Goal: Book appointment/travel/reservation

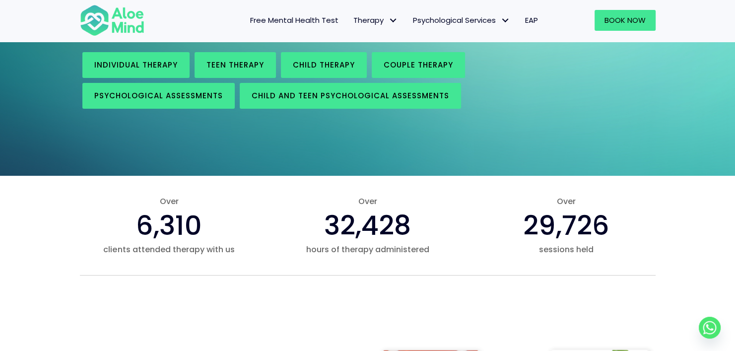
scroll to position [187, 0]
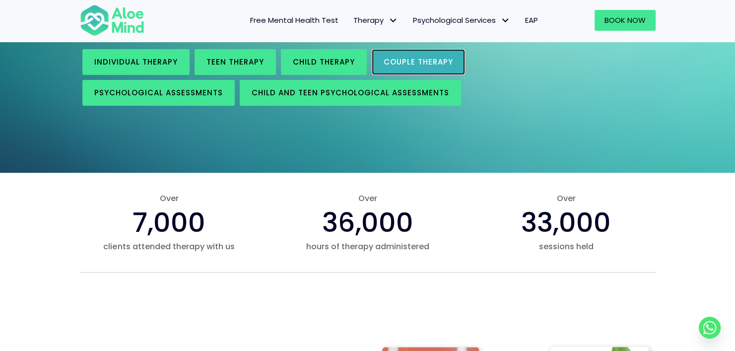
click at [397, 60] on span "Couple therapy" at bounding box center [417, 62] width 69 height 10
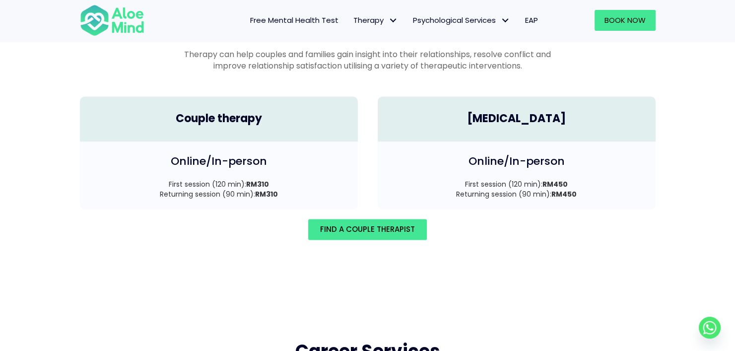
scroll to position [1433, 0]
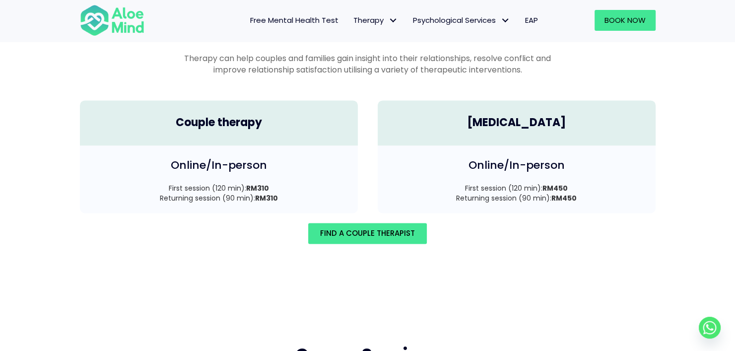
click at [300, 123] on div "Couple therapy" at bounding box center [219, 122] width 278 height 45
click at [262, 115] on h4 "Couple therapy" at bounding box center [219, 122] width 258 height 15
click at [191, 115] on h4 "Couple therapy" at bounding box center [219, 122] width 258 height 15
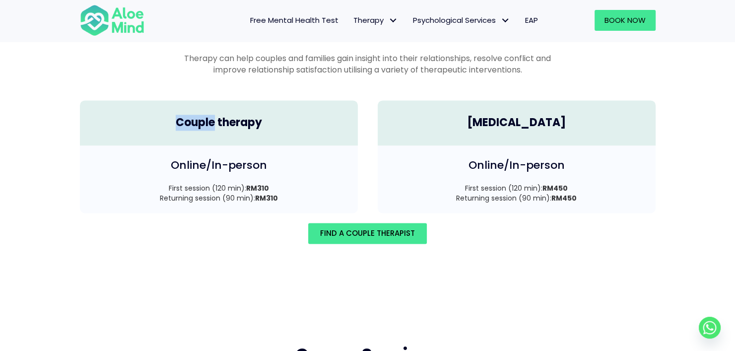
click at [191, 115] on h4 "Couple therapy" at bounding box center [219, 122] width 258 height 15
click at [232, 115] on h4 "Couple therapy" at bounding box center [219, 122] width 258 height 15
click at [193, 115] on h4 "Couple therapy" at bounding box center [219, 122] width 258 height 15
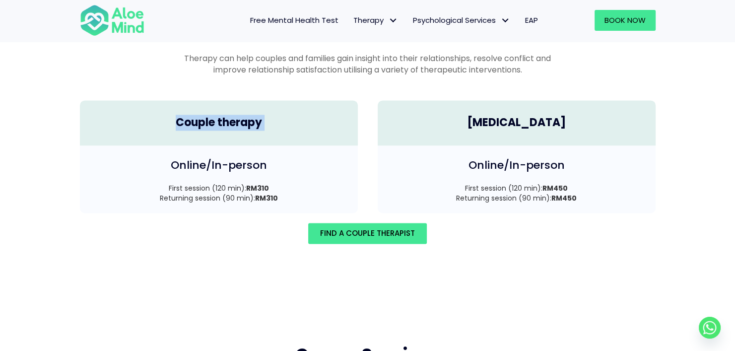
click at [193, 115] on h4 "Couple therapy" at bounding box center [219, 122] width 258 height 15
click at [202, 115] on h4 "Couple therapy" at bounding box center [219, 122] width 258 height 15
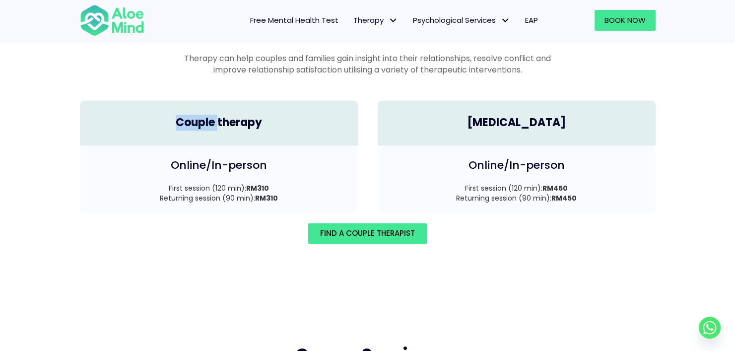
click at [202, 115] on h4 "Couple therapy" at bounding box center [219, 122] width 258 height 15
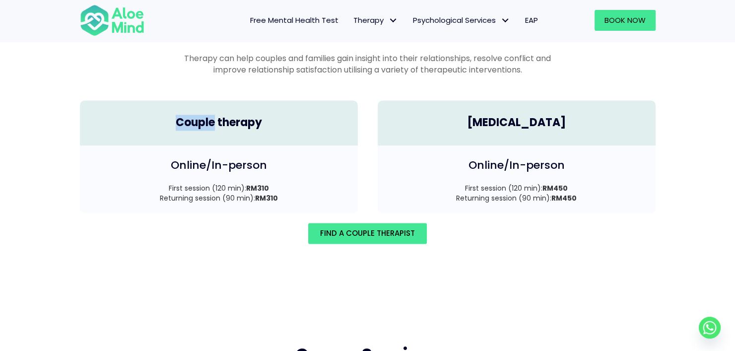
click at [202, 115] on h4 "Couple therapy" at bounding box center [219, 122] width 258 height 15
click at [233, 115] on h4 "Couple therapy" at bounding box center [219, 122] width 258 height 15
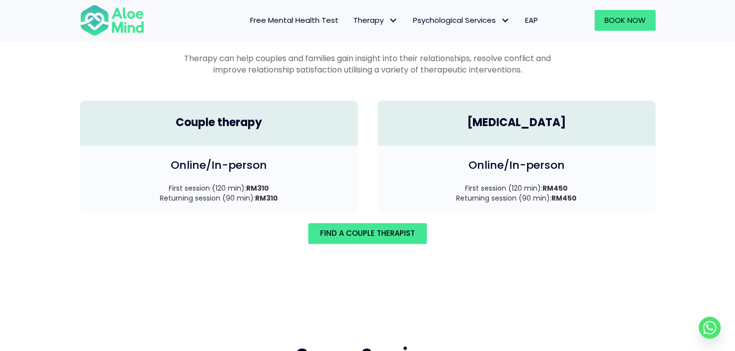
click at [190, 115] on h4 "Couple therapy" at bounding box center [219, 122] width 258 height 15
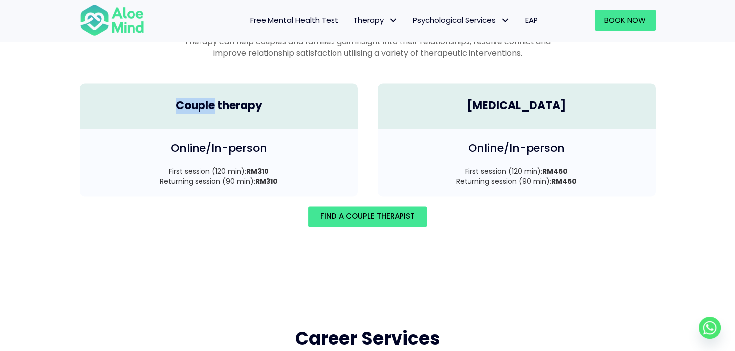
scroll to position [1439, 0]
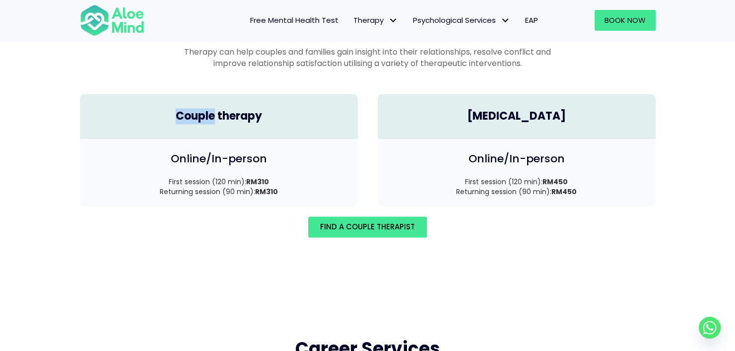
click at [198, 109] on h4 "Couple therapy" at bounding box center [219, 116] width 258 height 15
click at [359, 221] on span "Find A Couple Therapist" at bounding box center [367, 226] width 95 height 10
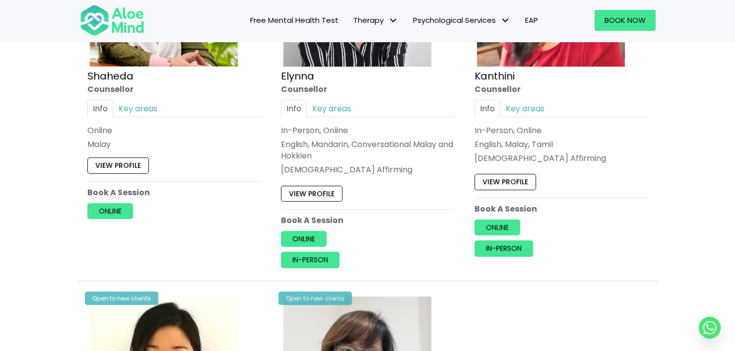
scroll to position [663, 0]
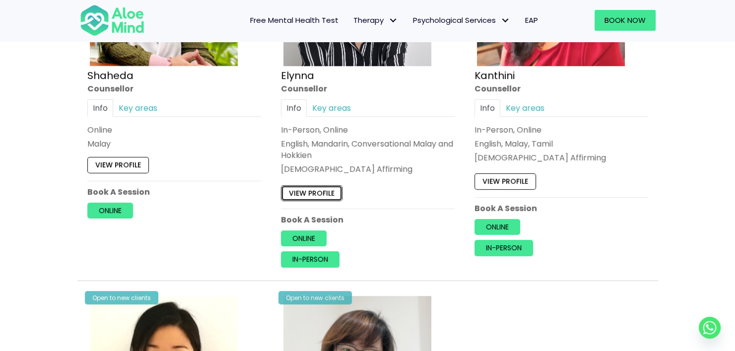
click at [327, 193] on link "View profile" at bounding box center [312, 193] width 62 height 16
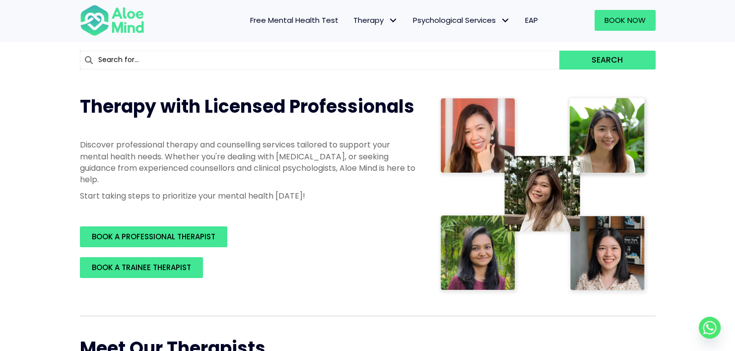
scroll to position [85, 0]
click at [260, 143] on p "Discover professional therapy and counselling services tailored to support your…" at bounding box center [248, 162] width 337 height 46
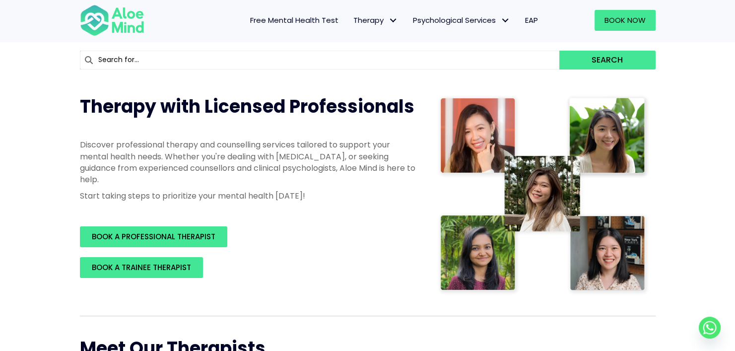
click at [280, 165] on p "Discover professional therapy and counselling services tailored to support your…" at bounding box center [248, 162] width 337 height 46
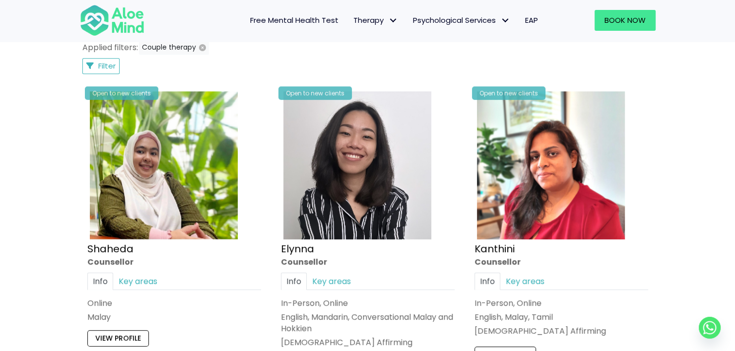
scroll to position [490, 0]
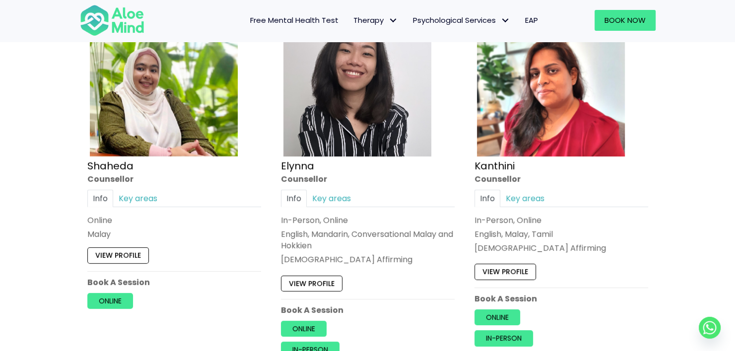
scroll to position [569, 0]
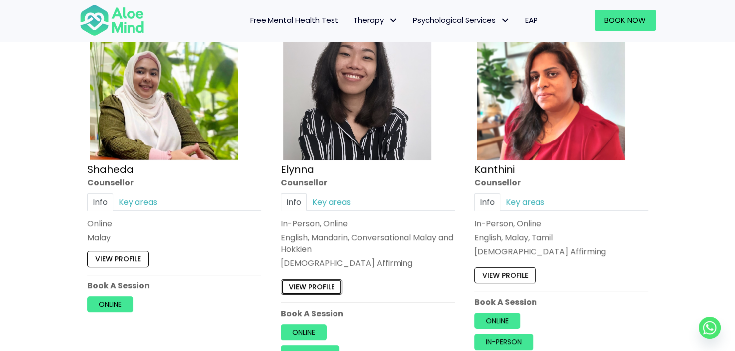
click at [288, 280] on link "View profile" at bounding box center [312, 287] width 62 height 16
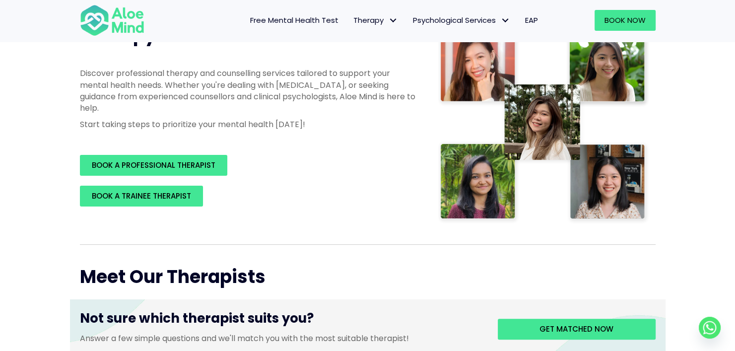
scroll to position [36, 0]
